Goal: Task Accomplishment & Management: Use online tool/utility

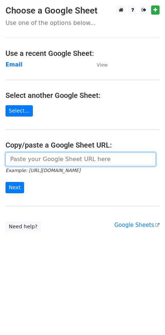
click at [48, 160] on input "url" at bounding box center [80, 159] width 150 height 14
paste input "https://docs.google.com/spreadsheets/d/1kkuvtFhSU96zbUb1siQY-U0C9dKU1thMyGs0vt7…"
type input "https://docs.google.com/spreadsheets/d/1kkuvtFhSU96zbUb1siQY-U0C9dKU1thMyGs0vt7…"
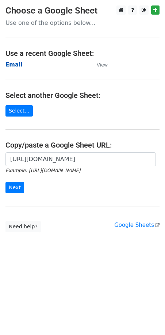
click at [12, 67] on strong "Email" at bounding box center [13, 64] width 17 height 7
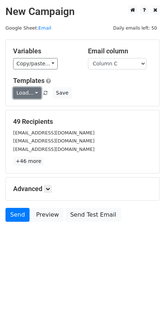
click at [27, 91] on link "Load..." at bounding box center [27, 92] width 28 height 11
click at [27, 108] on link "FCA" at bounding box center [43, 110] width 58 height 12
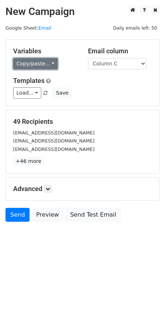
click at [28, 66] on link "Copy/paste..." at bounding box center [35, 63] width 45 height 11
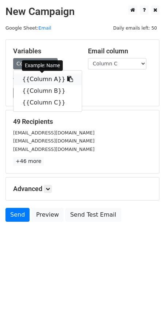
click at [31, 81] on link "{{Column A}}" at bounding box center [48, 79] width 68 height 12
